Goal: Task Accomplishment & Management: Use online tool/utility

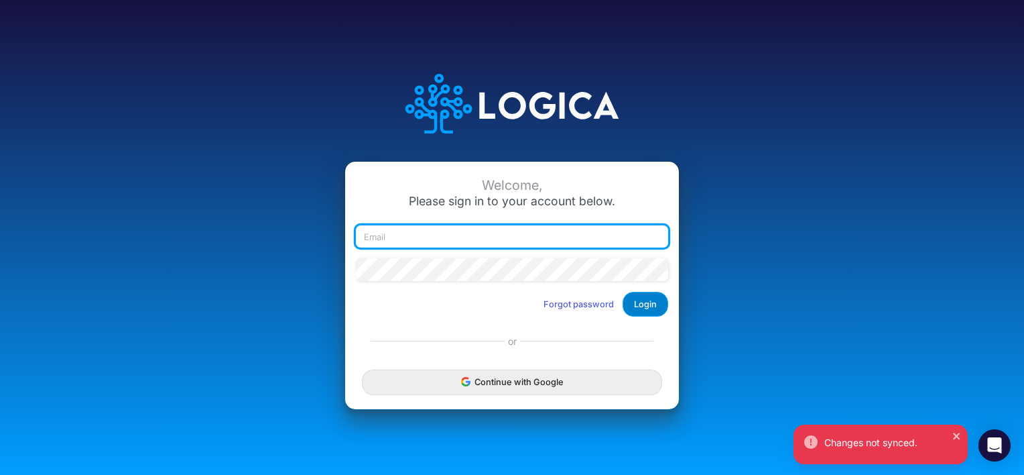
type input "[PERSON_NAME][EMAIL_ADDRESS][PERSON_NAME][DOMAIN_NAME]"
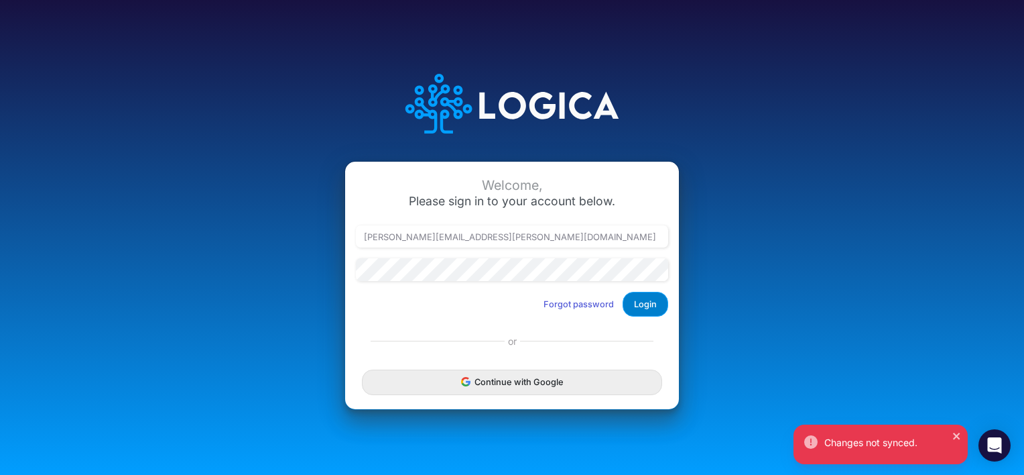
click at [646, 310] on button "Login" at bounding box center [646, 304] width 46 height 25
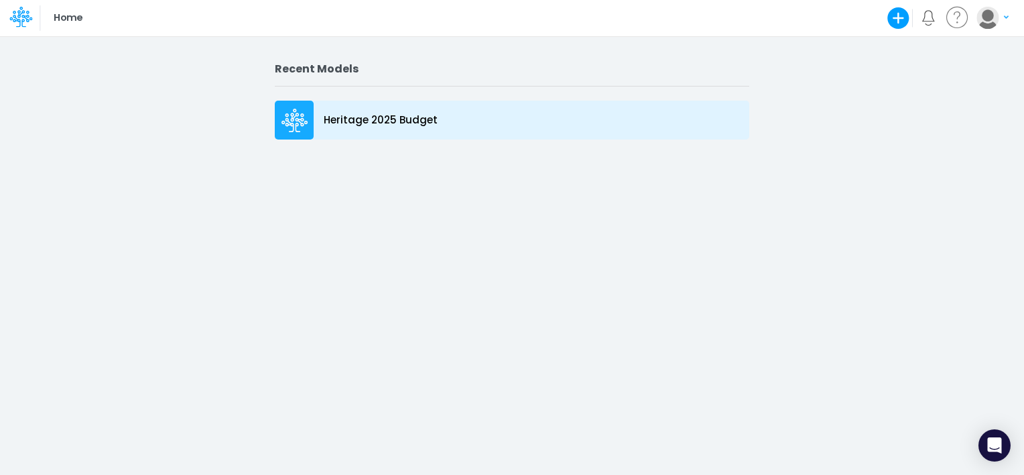
click at [402, 128] on div "Heritage 2025 Budget" at bounding box center [512, 120] width 475 height 39
